Goal: Check status

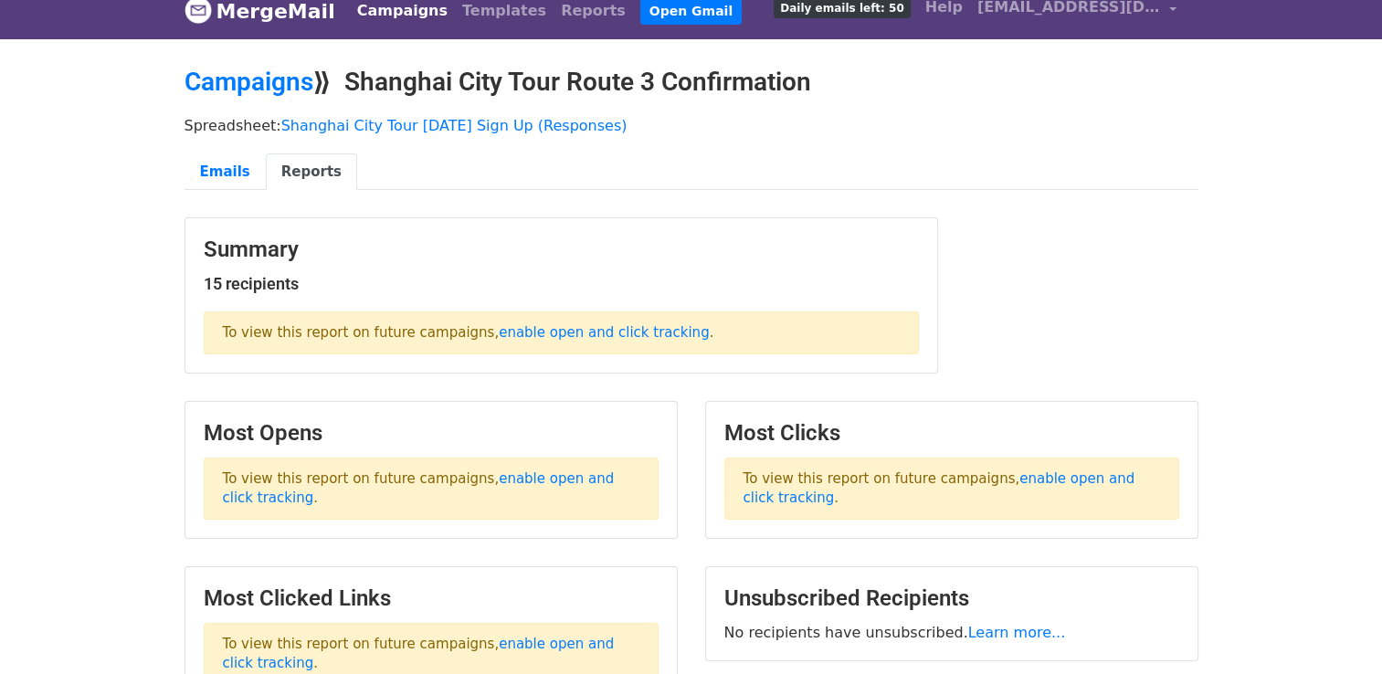
scroll to position [17, 0]
click at [231, 171] on link "Emails" at bounding box center [225, 172] width 81 height 37
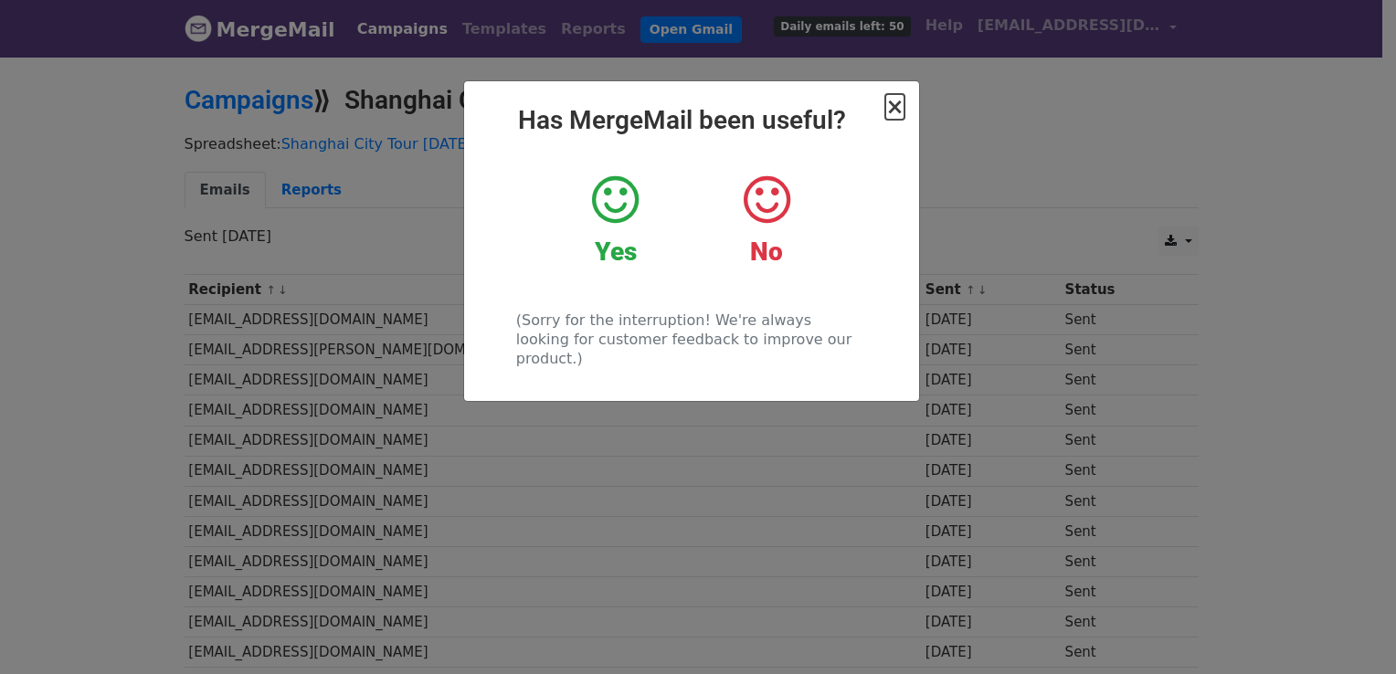
click at [889, 111] on span "×" at bounding box center [894, 107] width 18 height 26
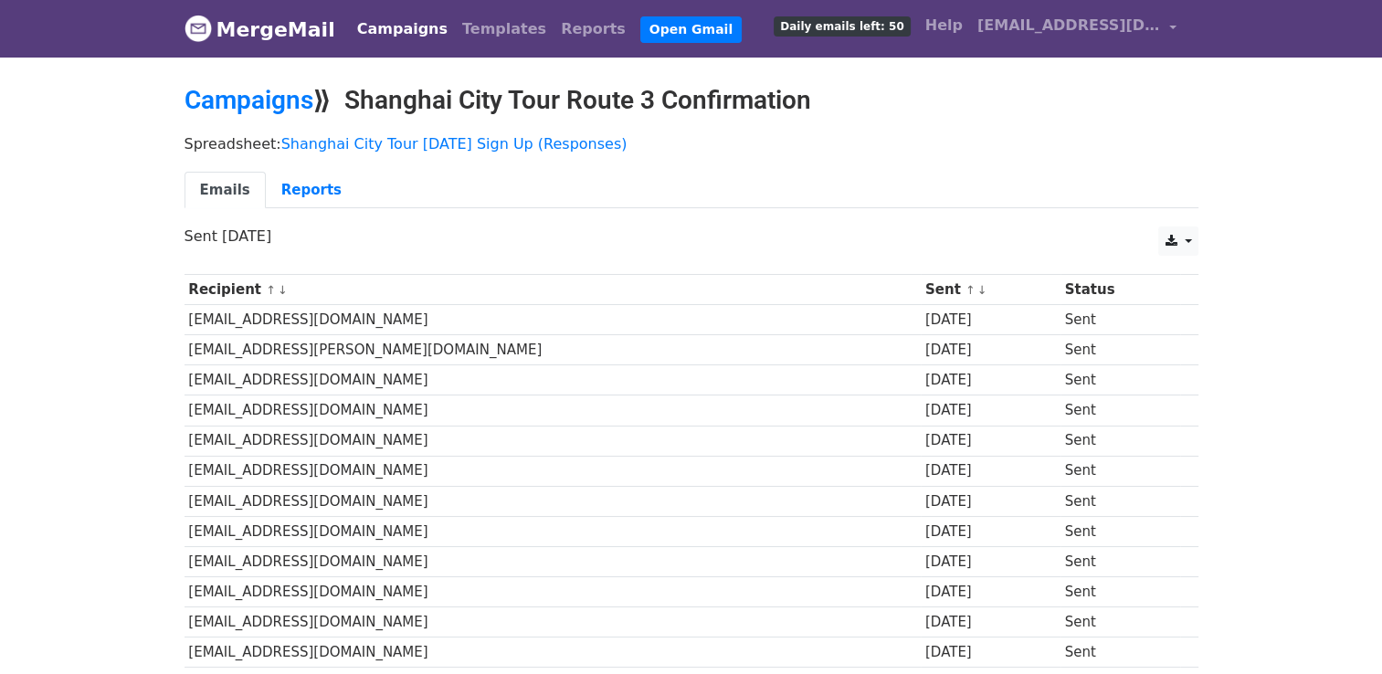
click at [437, 116] on h2 "Campaigns ⟫ Shanghai City Tour Route 3 Confirmation" at bounding box center [692, 100] width 1014 height 31
click at [556, 38] on link "Reports" at bounding box center [593, 29] width 79 height 37
